Goal: Task Accomplishment & Management: Use online tool/utility

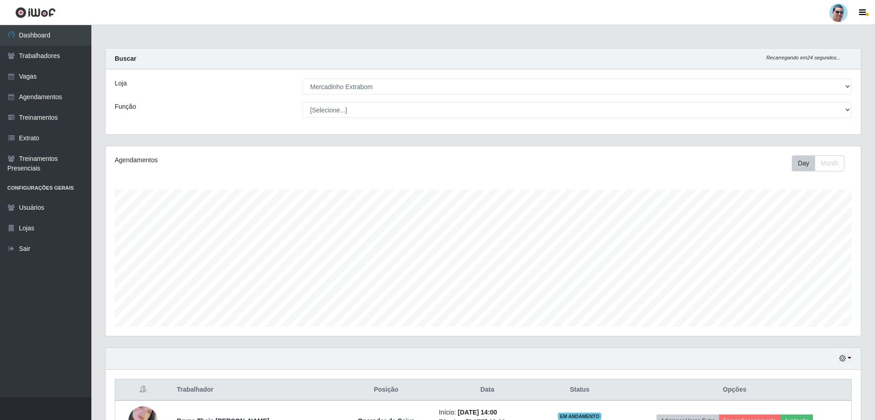
select select "175"
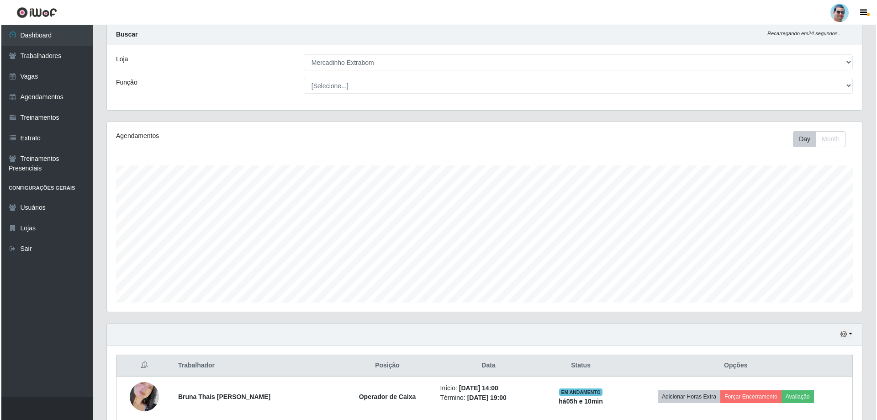
scroll to position [190, 755]
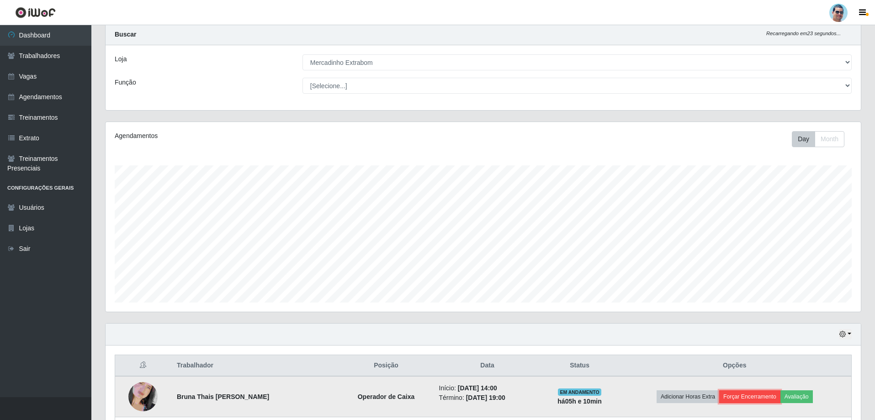
click at [744, 399] on button "Forçar Encerramento" at bounding box center [749, 396] width 61 height 13
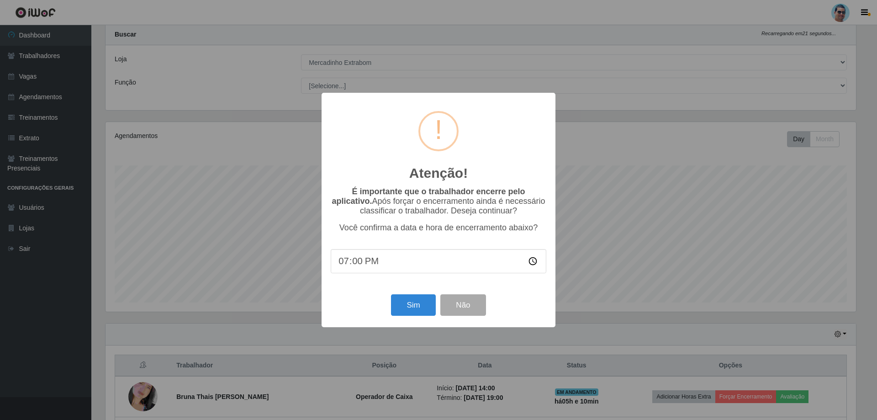
type input "19:09"
click at [418, 308] on button "Sim" at bounding box center [413, 304] width 44 height 21
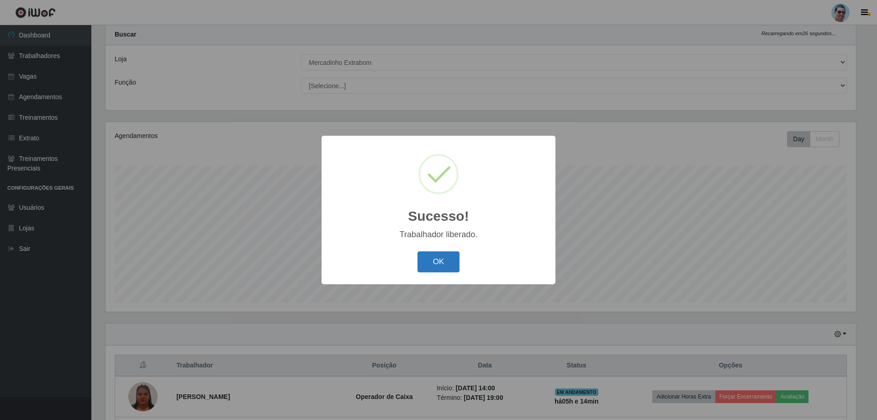
click at [445, 266] on button "OK" at bounding box center [439, 261] width 42 height 21
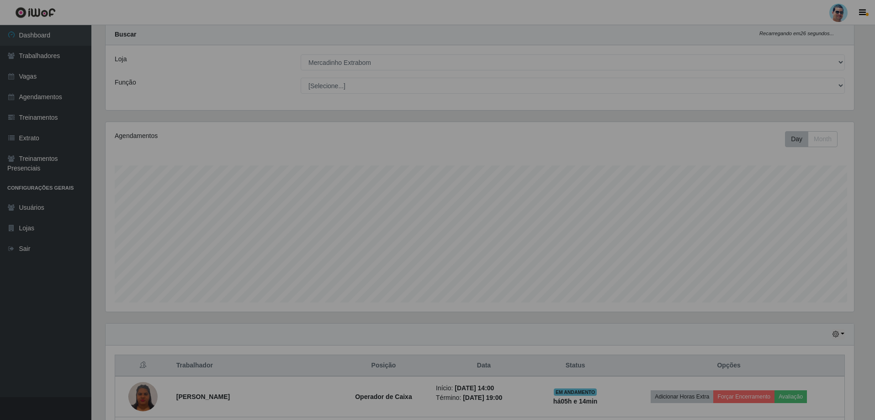
scroll to position [190, 755]
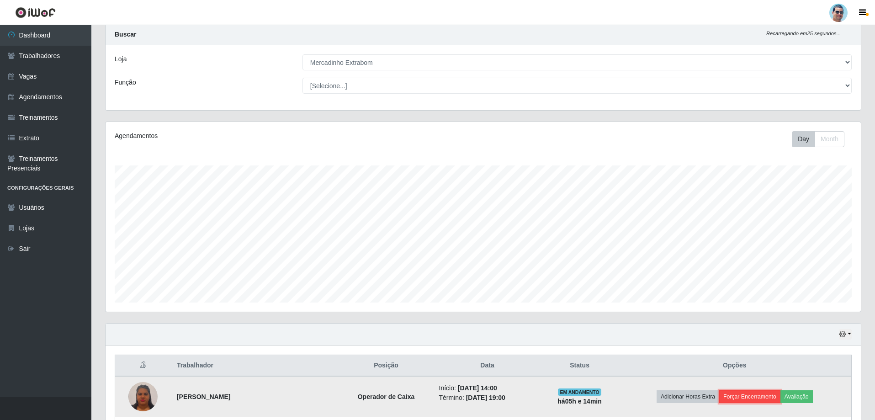
click at [738, 397] on button "Forçar Encerramento" at bounding box center [749, 396] width 61 height 13
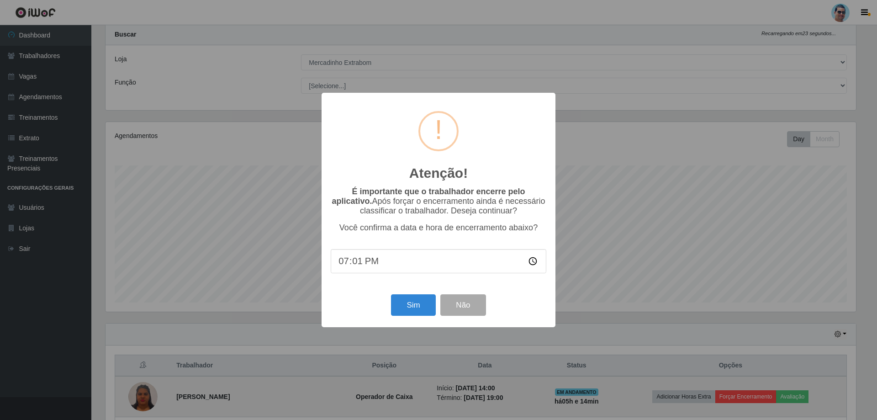
type input "19:14"
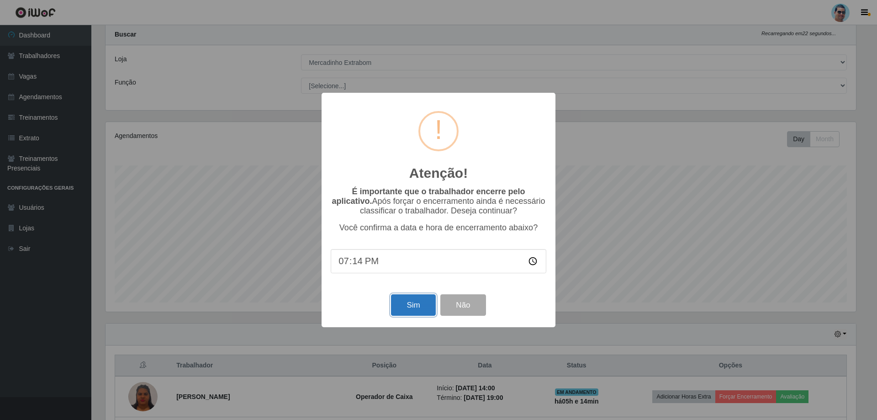
click at [430, 305] on button "Sim" at bounding box center [413, 304] width 44 height 21
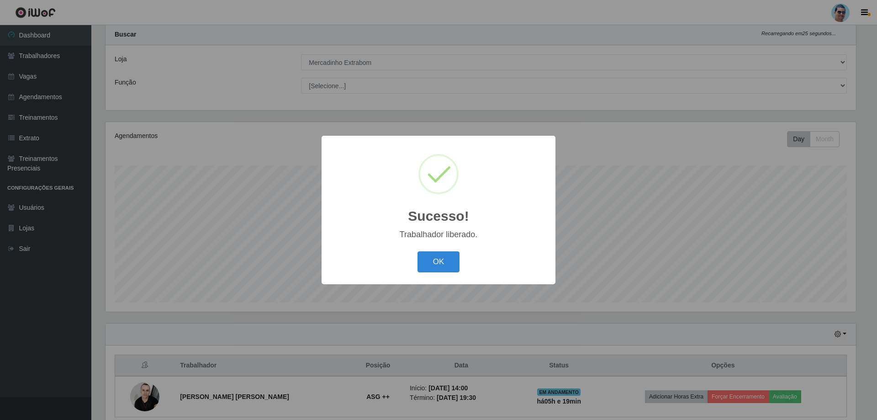
click at [418, 251] on button "OK" at bounding box center [439, 261] width 42 height 21
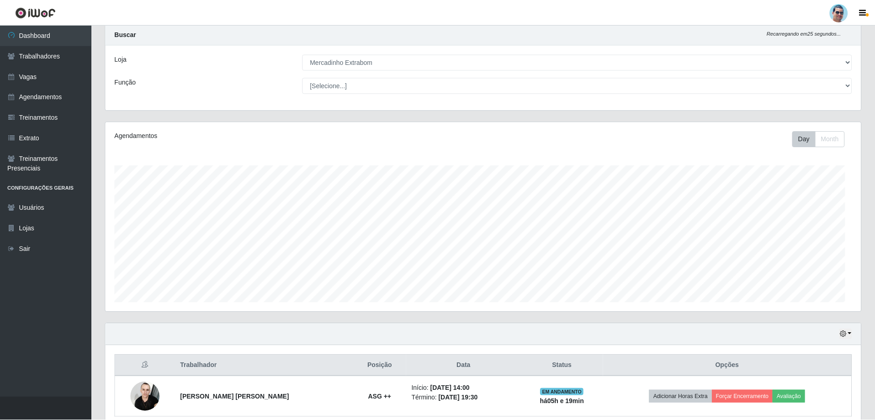
scroll to position [190, 755]
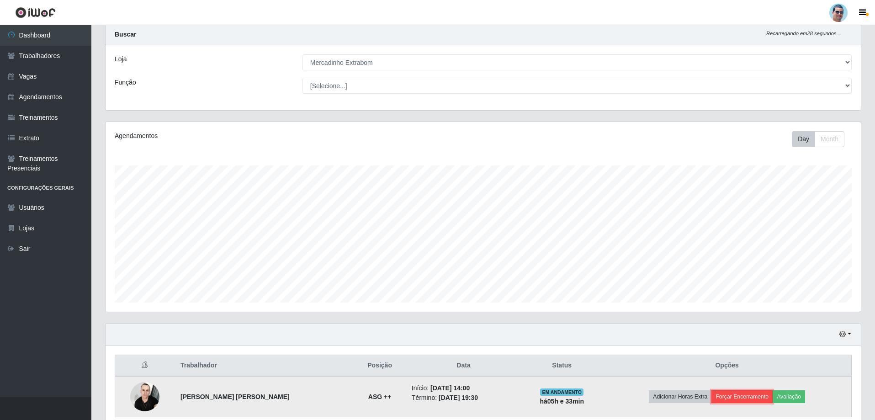
click at [735, 399] on button "Forçar Encerramento" at bounding box center [742, 396] width 61 height 13
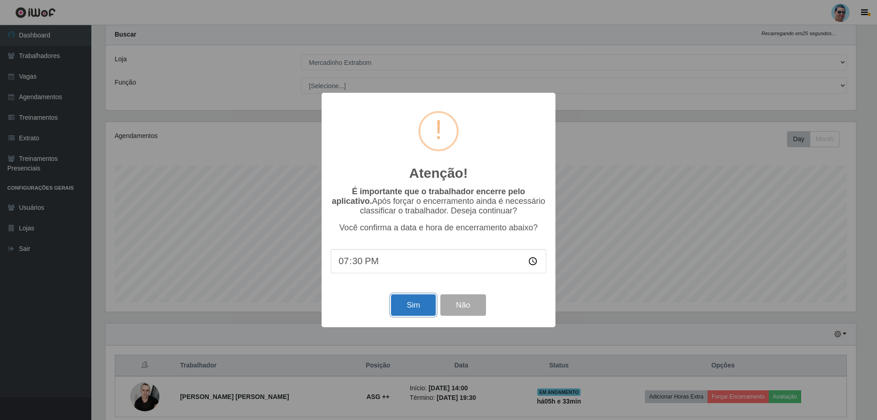
click at [424, 310] on button "Sim" at bounding box center [413, 304] width 44 height 21
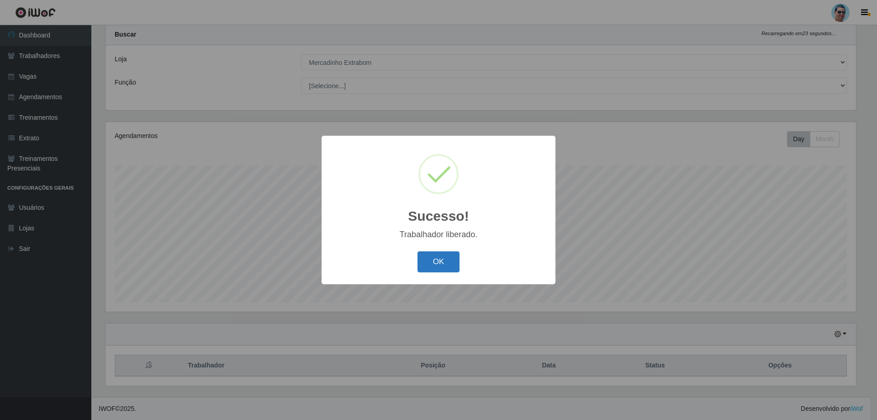
click at [420, 255] on button "OK" at bounding box center [439, 261] width 42 height 21
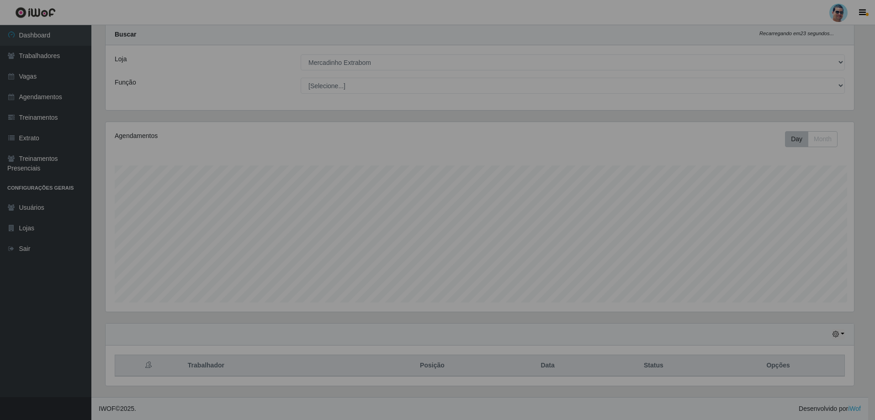
scroll to position [190, 755]
